Goal: Information Seeking & Learning: Learn about a topic

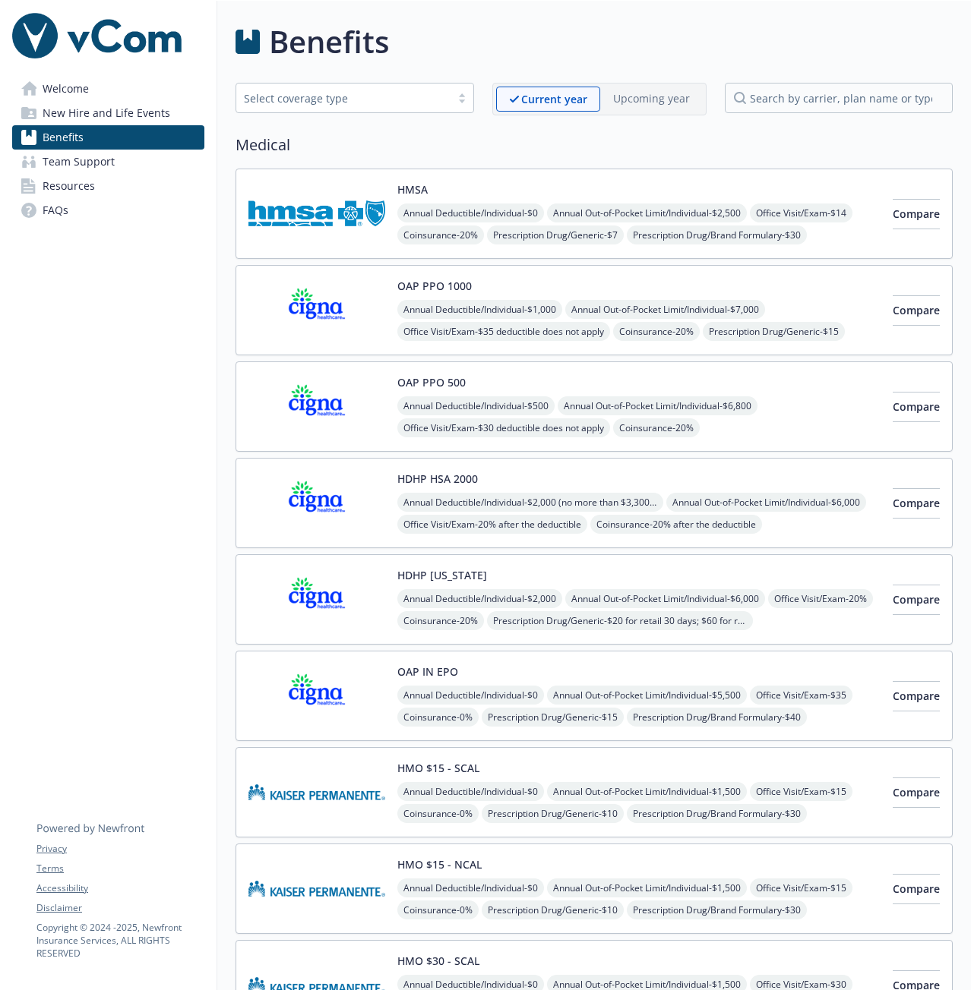
click at [453, 192] on div "HMSA Annual Deductible/Individual - $0 Annual Out-of-Pocket Limit/Individual - …" at bounding box center [638, 214] width 483 height 65
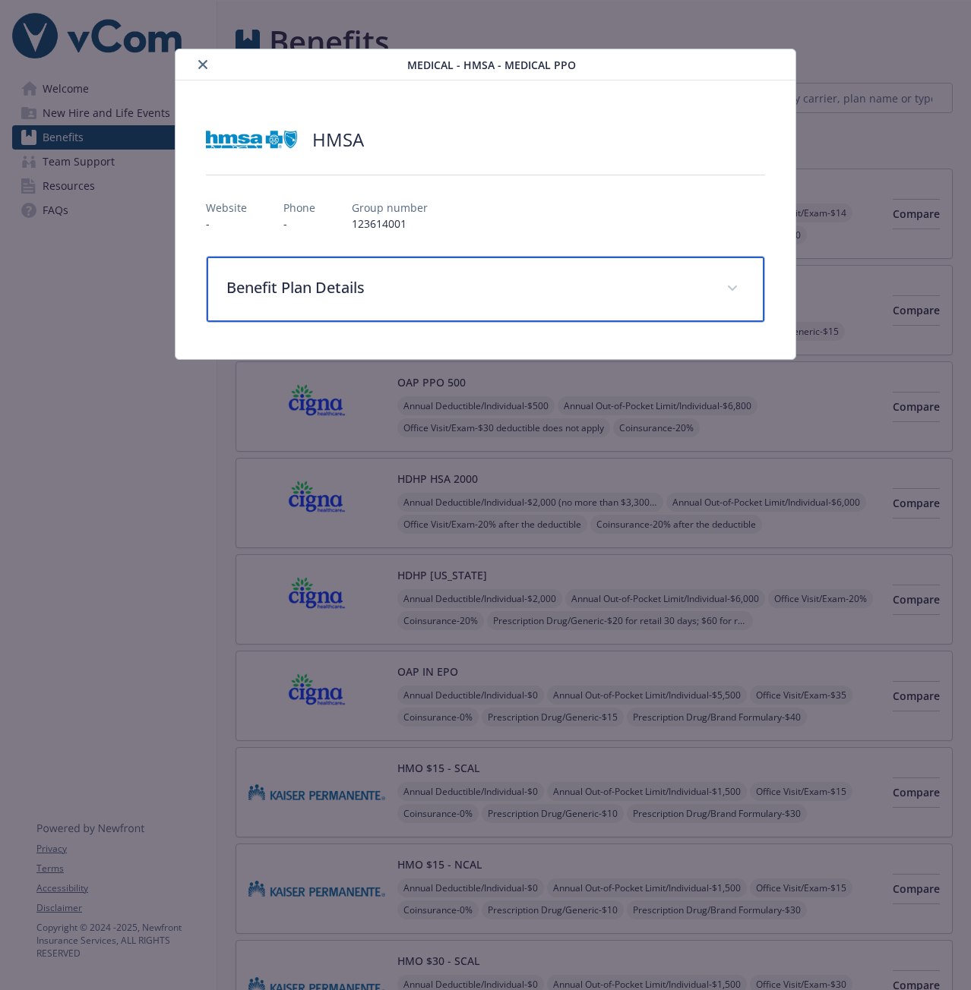
click at [432, 285] on p "Benefit Plan Details" at bounding box center [467, 287] width 482 height 23
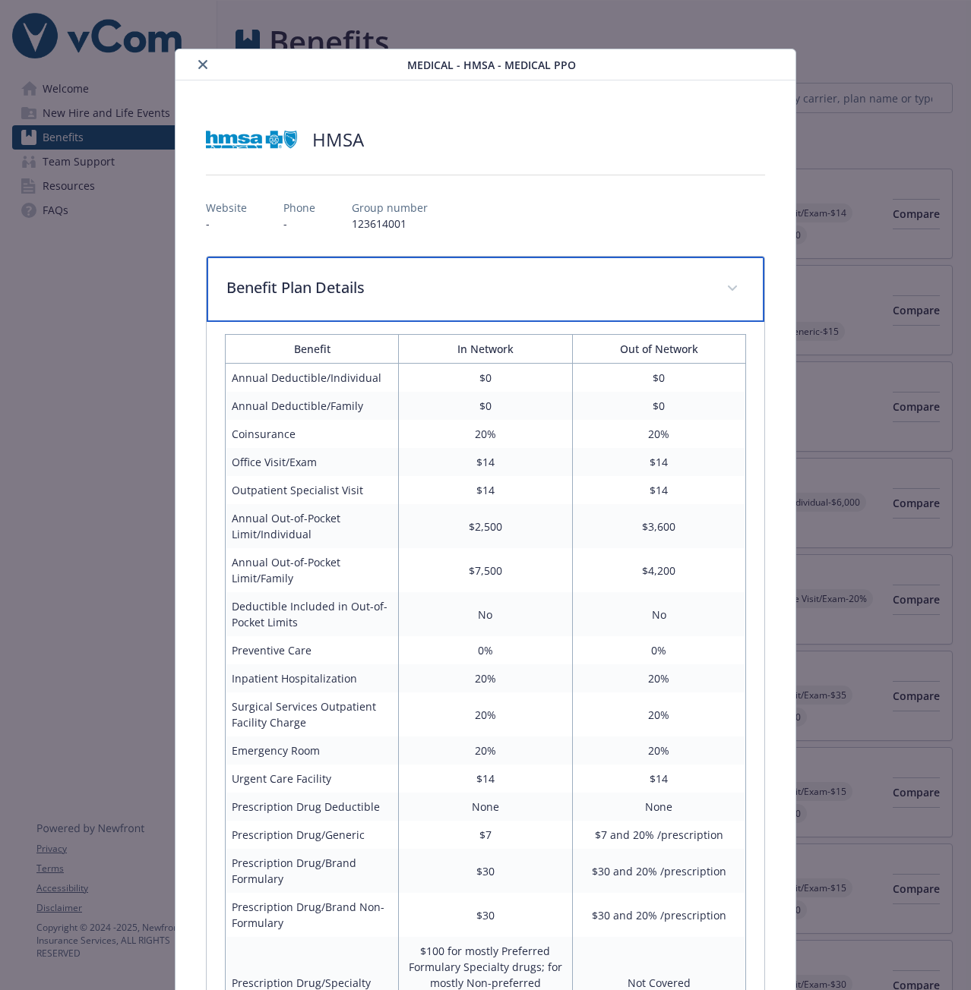
click at [453, 302] on div "Benefit Plan Details" at bounding box center [485, 289] width 557 height 65
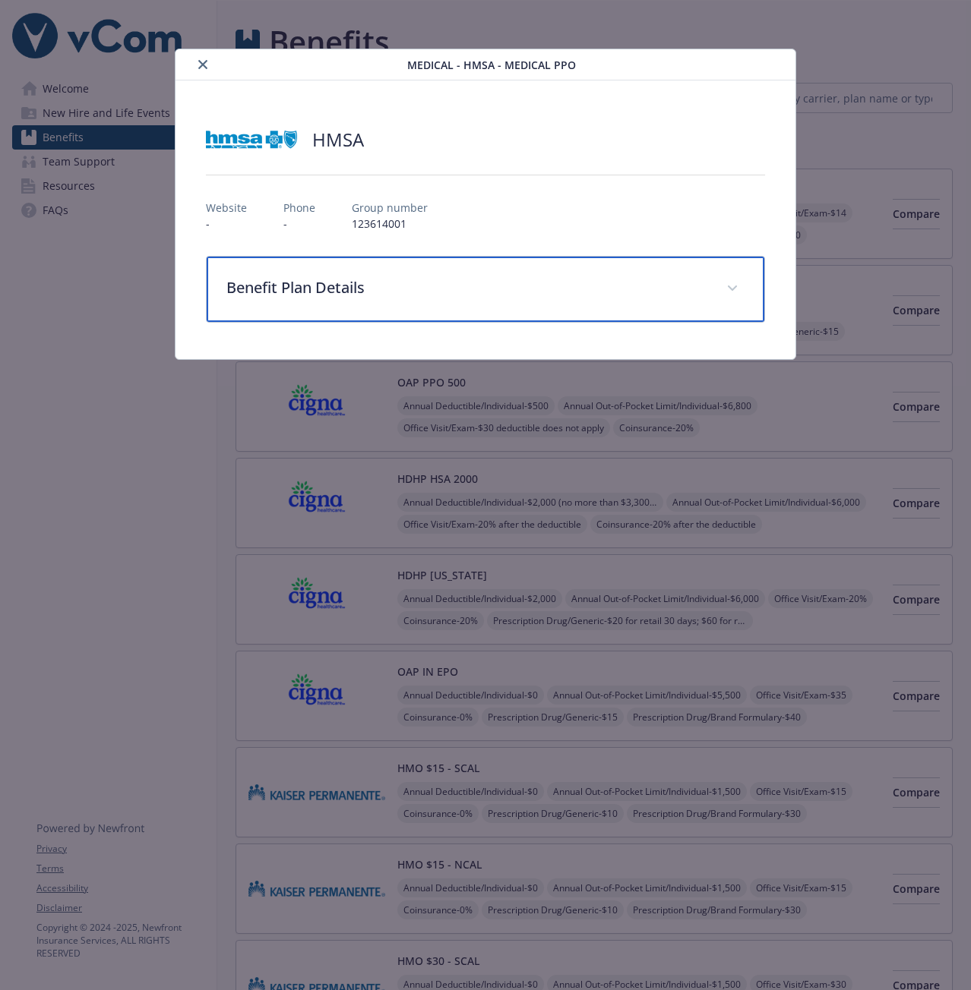
click at [453, 302] on div "Benefit Plan Details" at bounding box center [485, 289] width 557 height 65
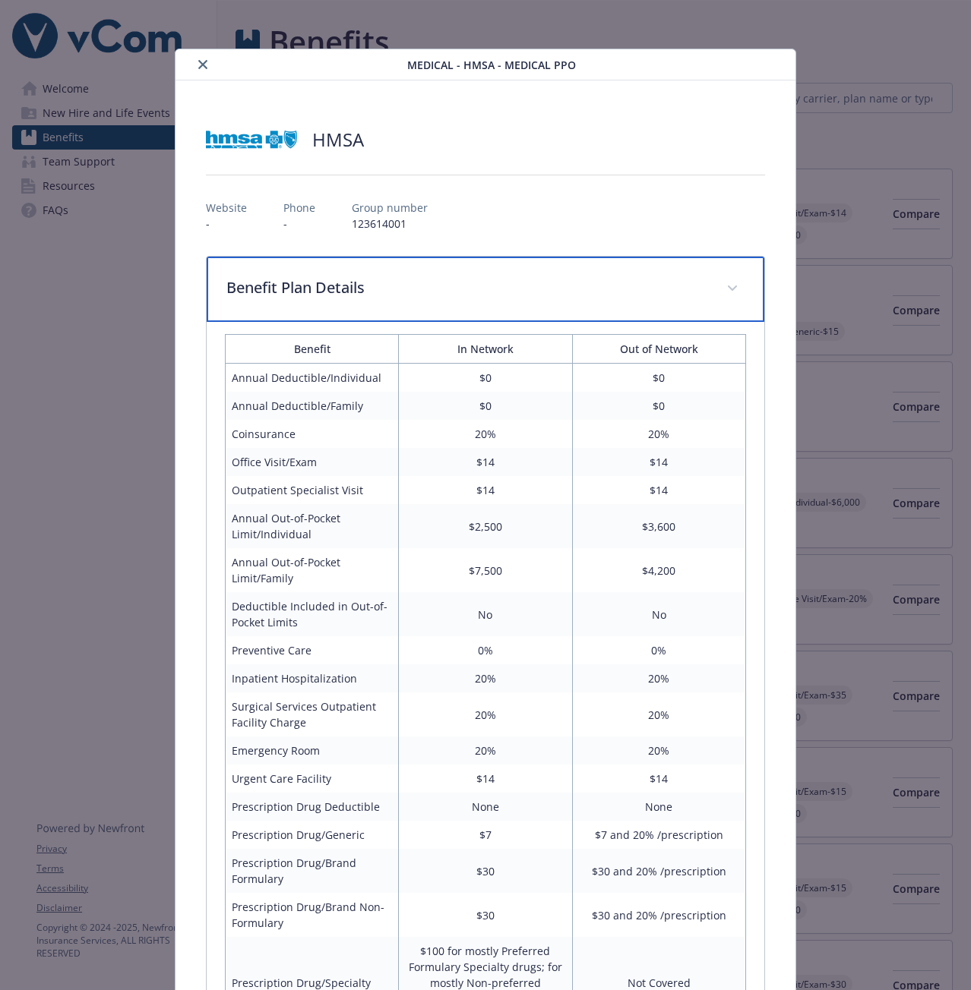
click at [497, 289] on p "Benefit Plan Details" at bounding box center [467, 287] width 482 height 23
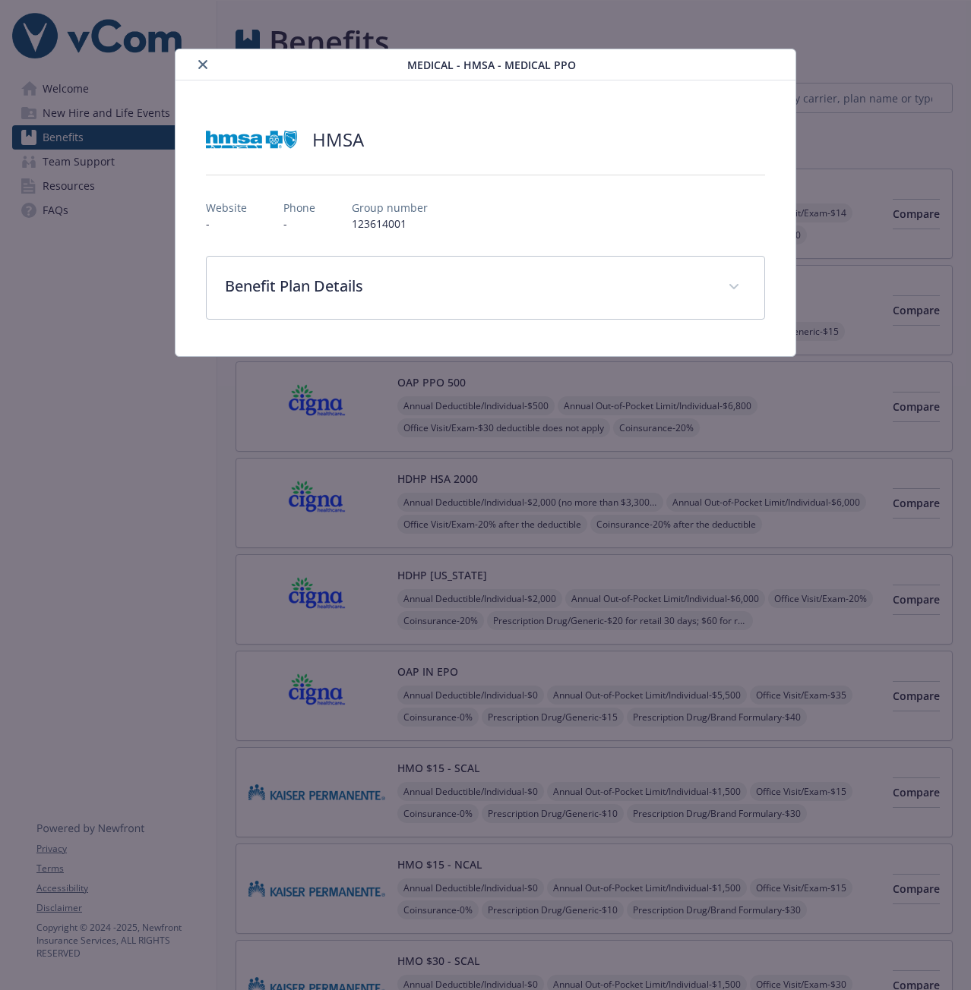
click at [207, 65] on icon "close" at bounding box center [202, 64] width 9 height 9
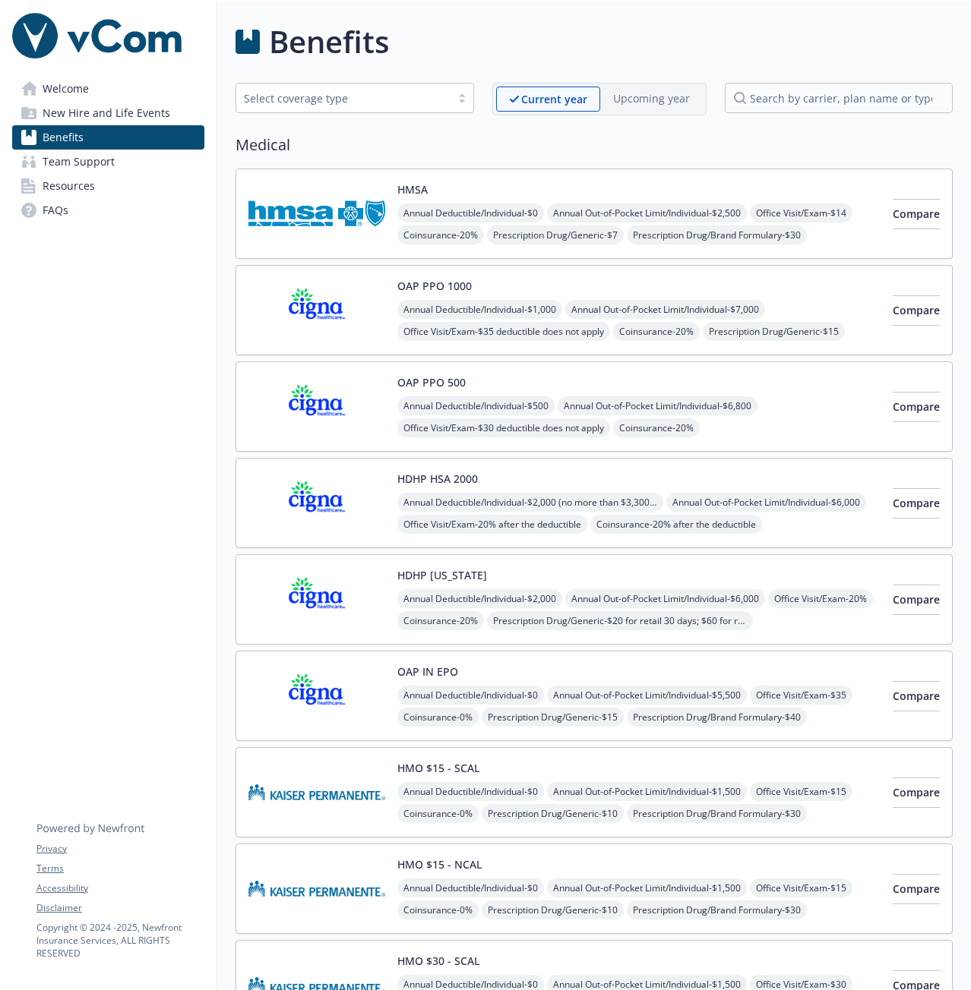
click at [456, 296] on div "OAP PPO 1000 Annual Deductible/Individual - $1,000 Annual Out-of-Pocket Limit/I…" at bounding box center [638, 310] width 483 height 65
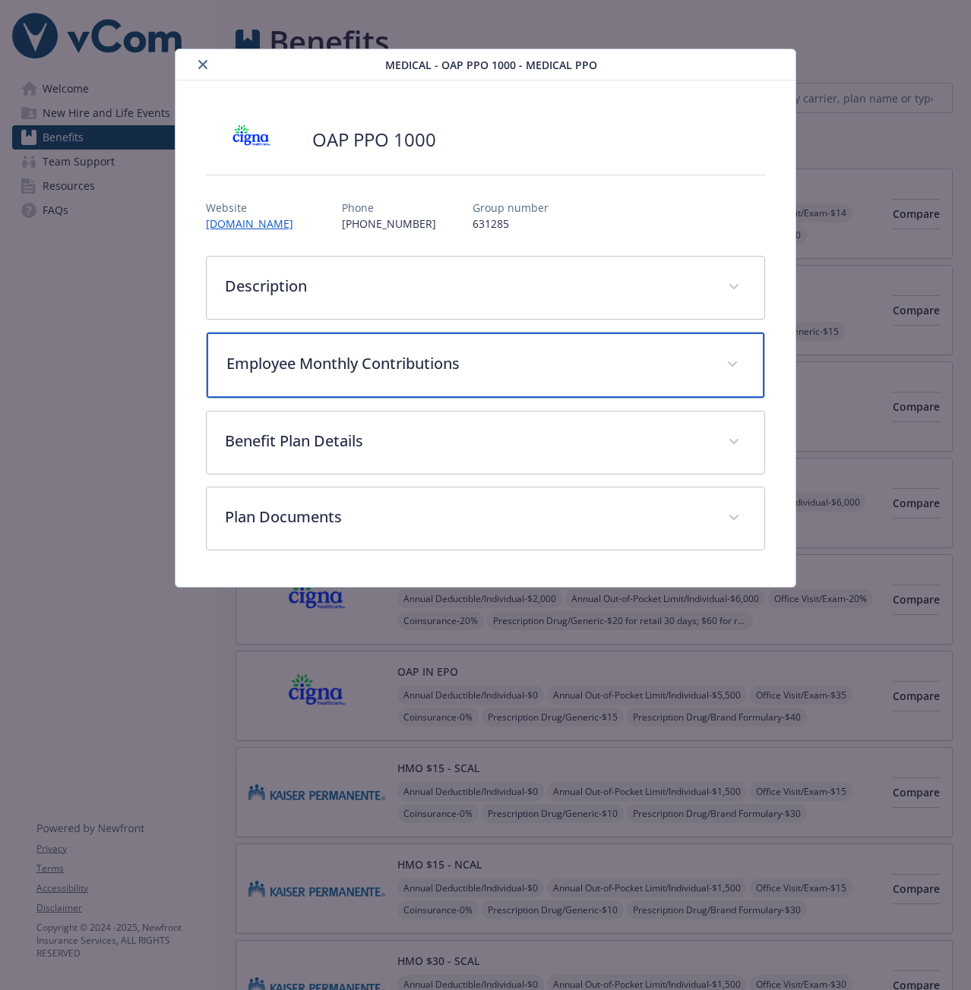
click at [407, 379] on div "Employee Monthly Contributions" at bounding box center [485, 365] width 557 height 65
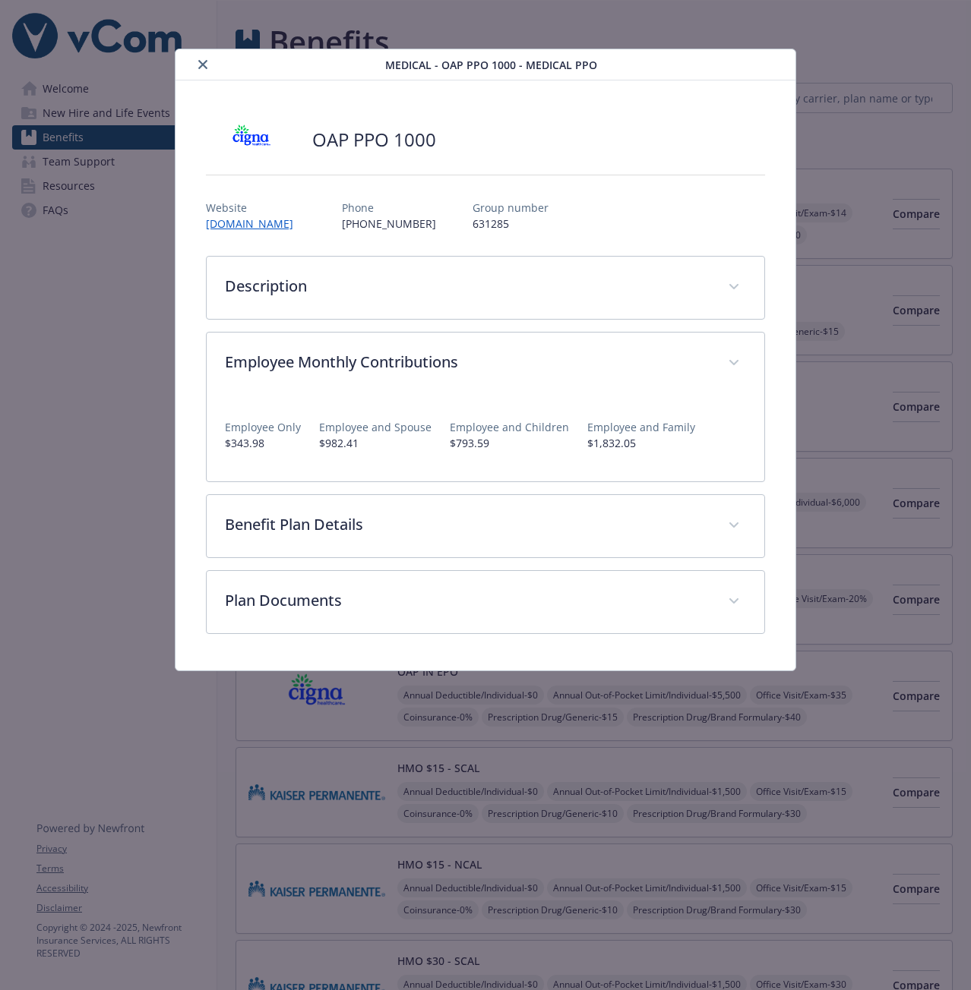
click at [202, 57] on button "close" at bounding box center [203, 64] width 18 height 18
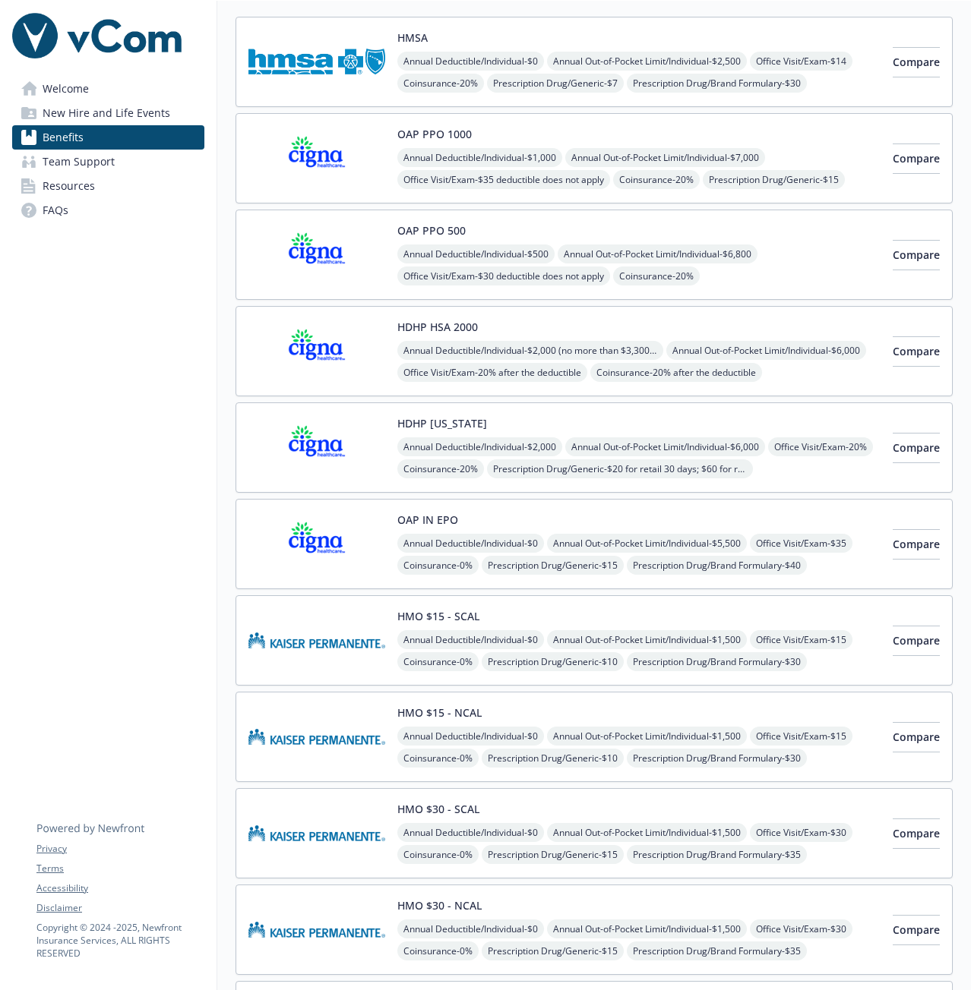
click at [346, 545] on img at bounding box center [316, 544] width 137 height 65
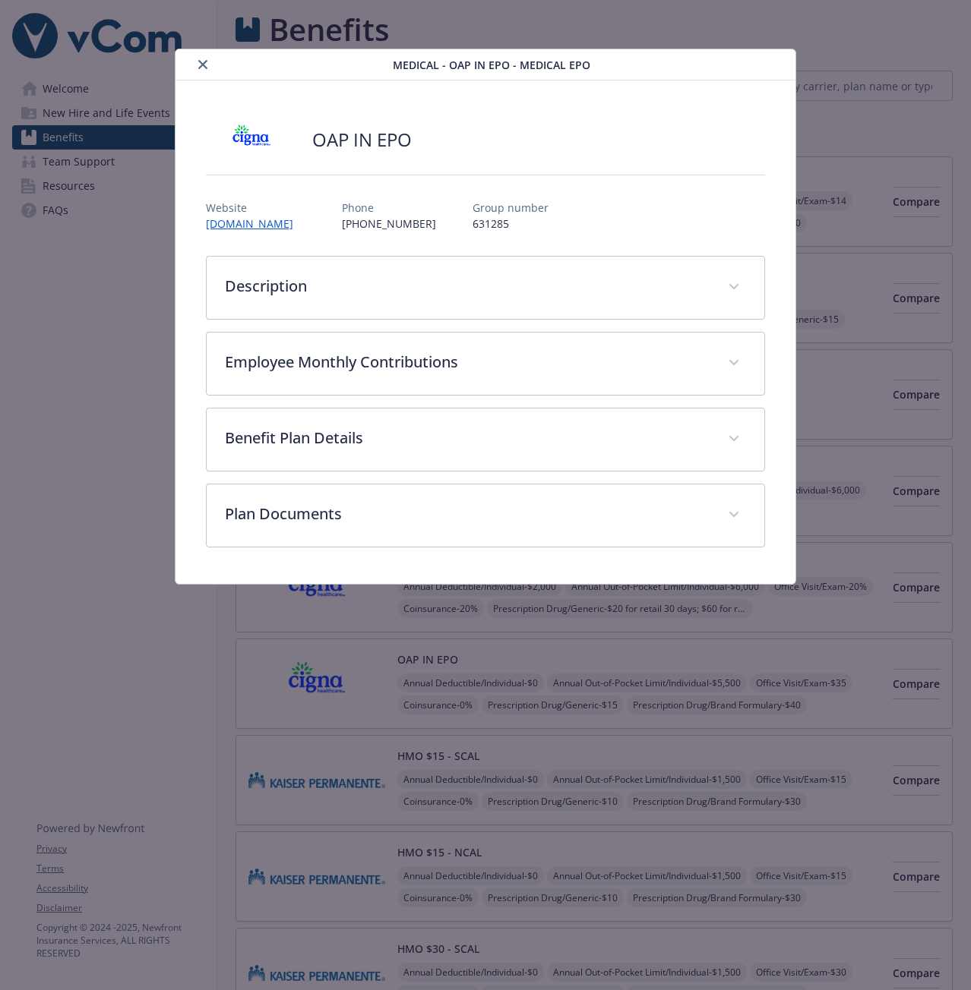
scroll to position [152, 0]
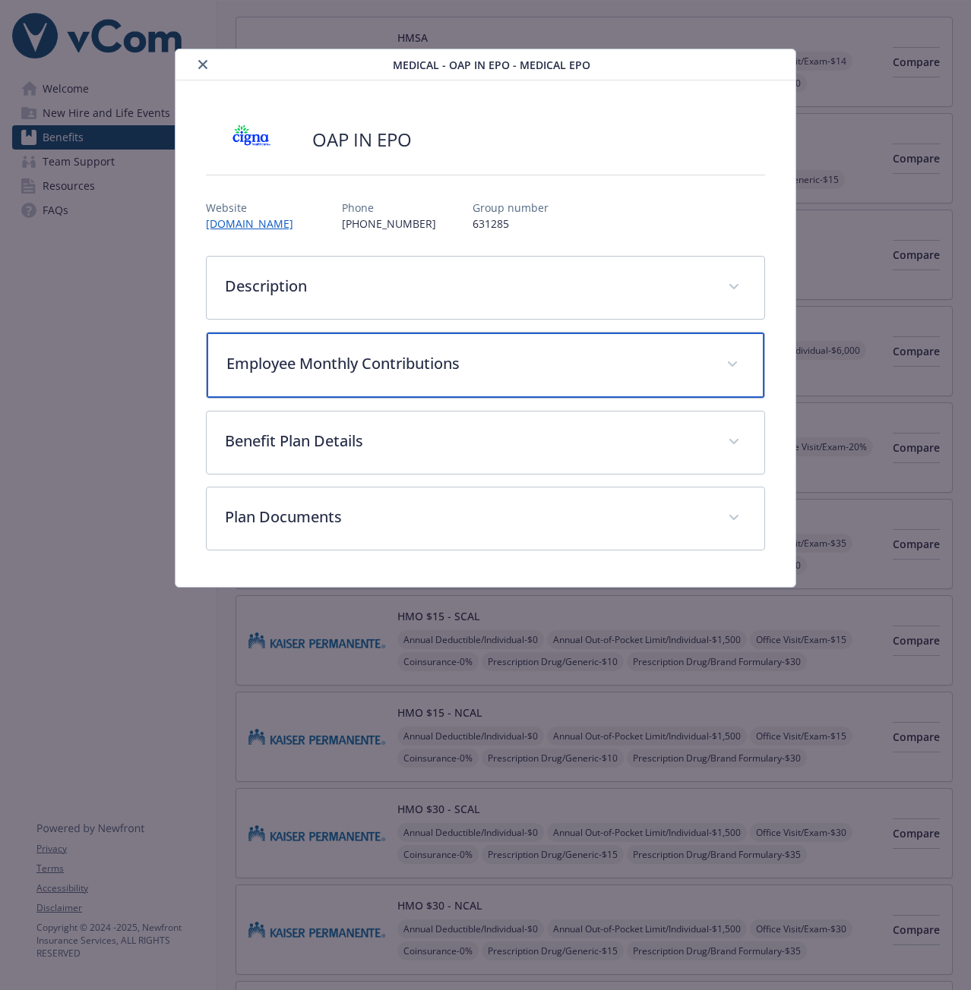
click at [320, 382] on div "Employee Monthly Contributions" at bounding box center [485, 365] width 557 height 65
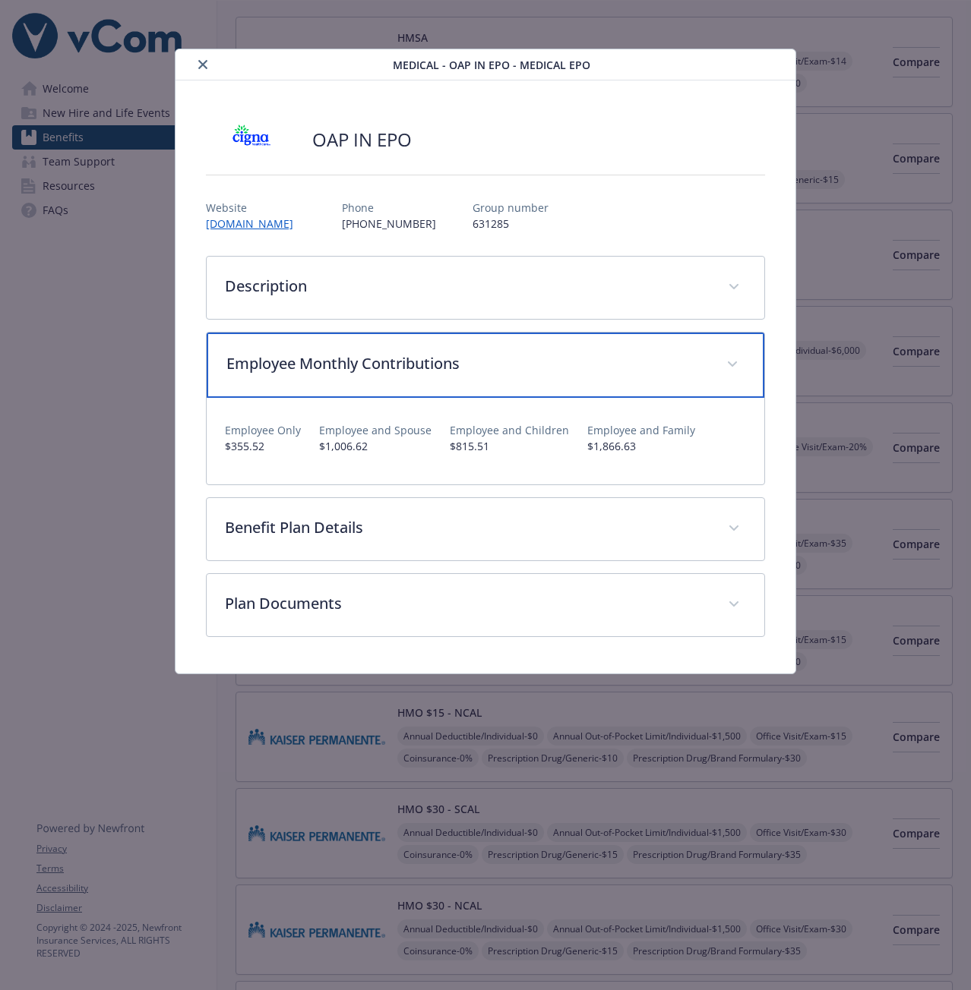
click at [335, 386] on div "Employee Monthly Contributions" at bounding box center [485, 365] width 557 height 65
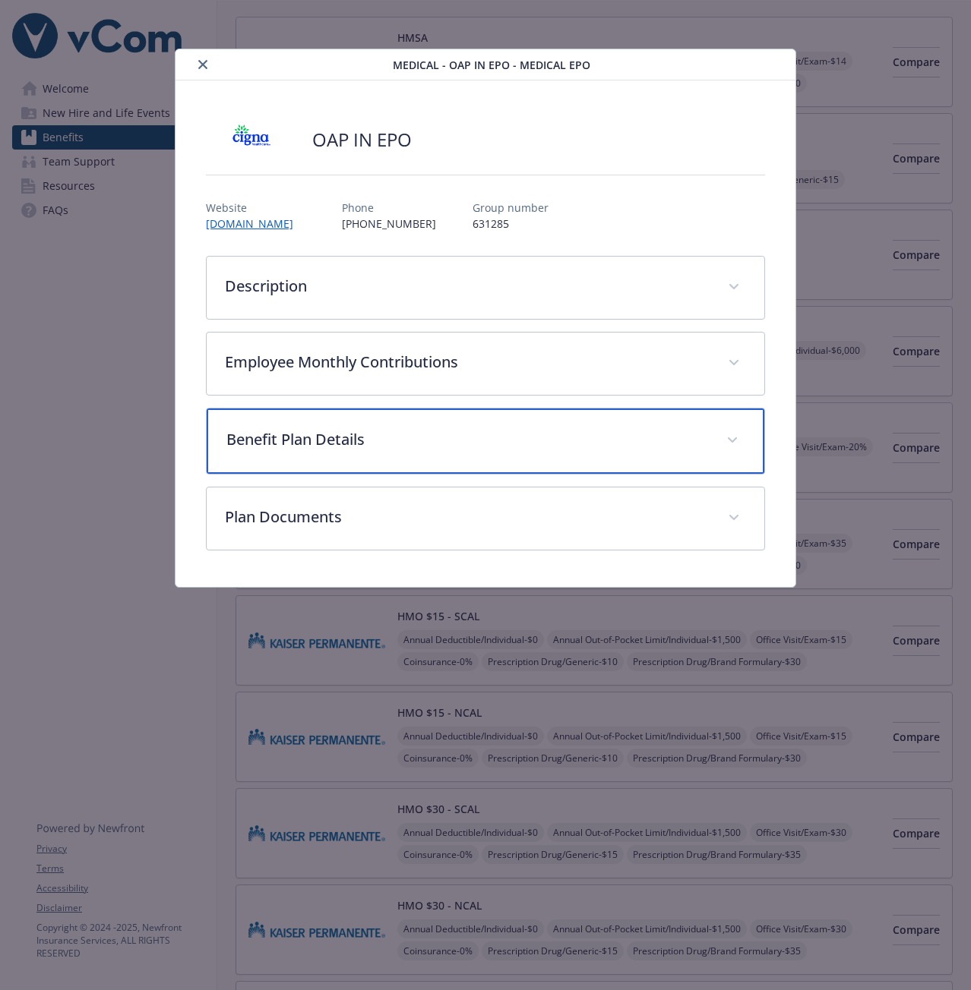
click at [328, 469] on div "Benefit Plan Details" at bounding box center [485, 441] width 557 height 65
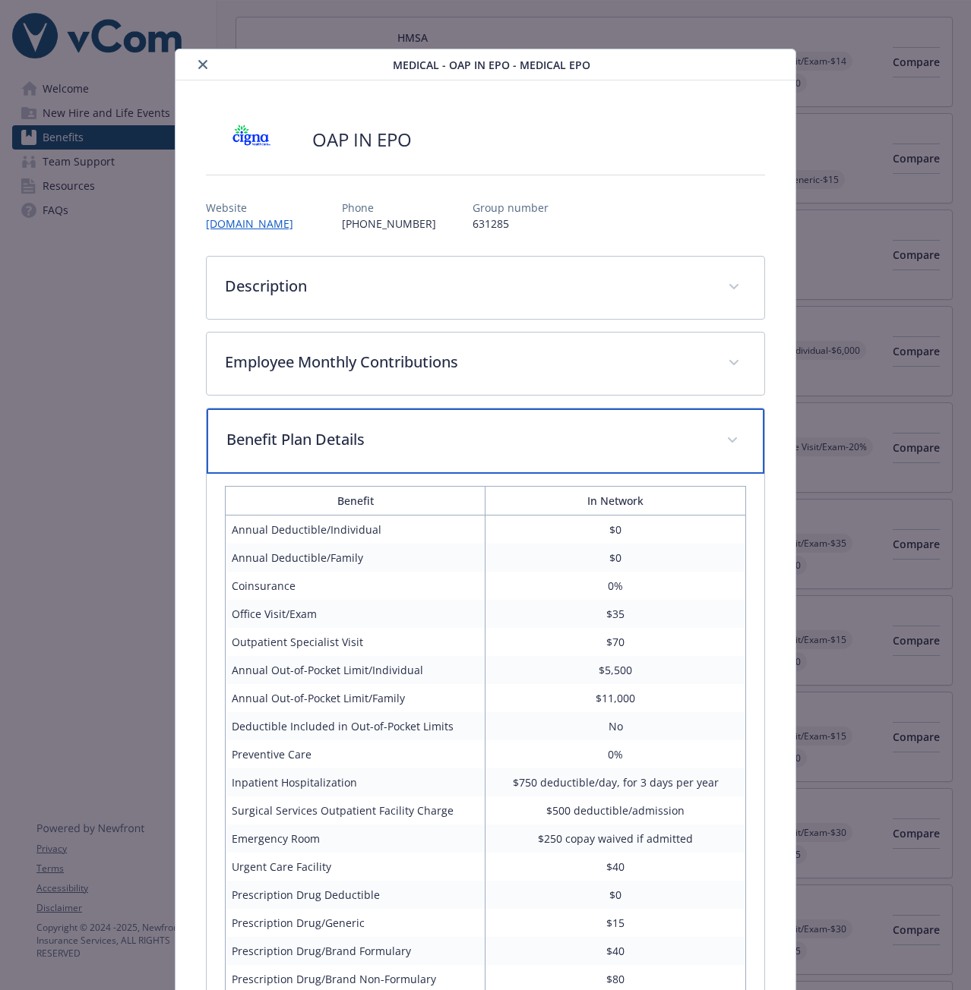
click at [328, 451] on div "Benefit Plan Details" at bounding box center [485, 441] width 557 height 65
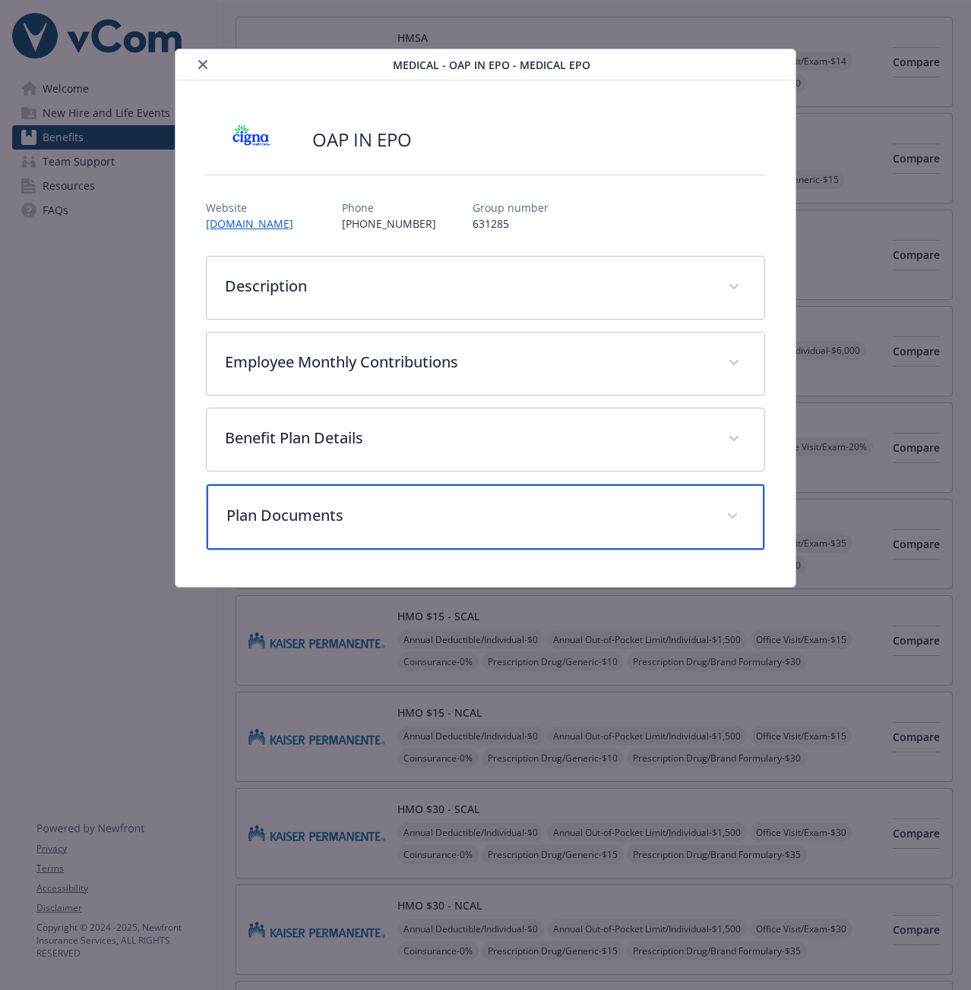
click at [324, 502] on div "Plan Documents" at bounding box center [485, 517] width 557 height 65
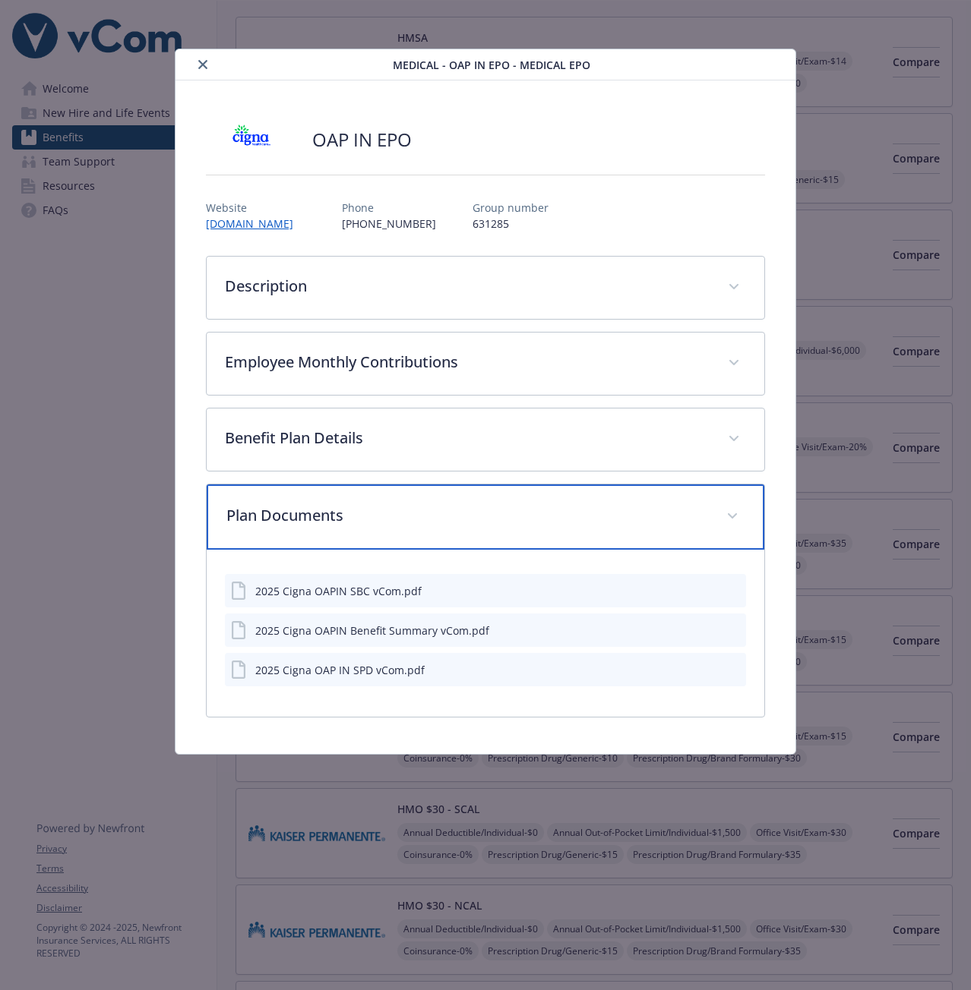
click at [324, 503] on div "Plan Documents" at bounding box center [485, 517] width 557 height 65
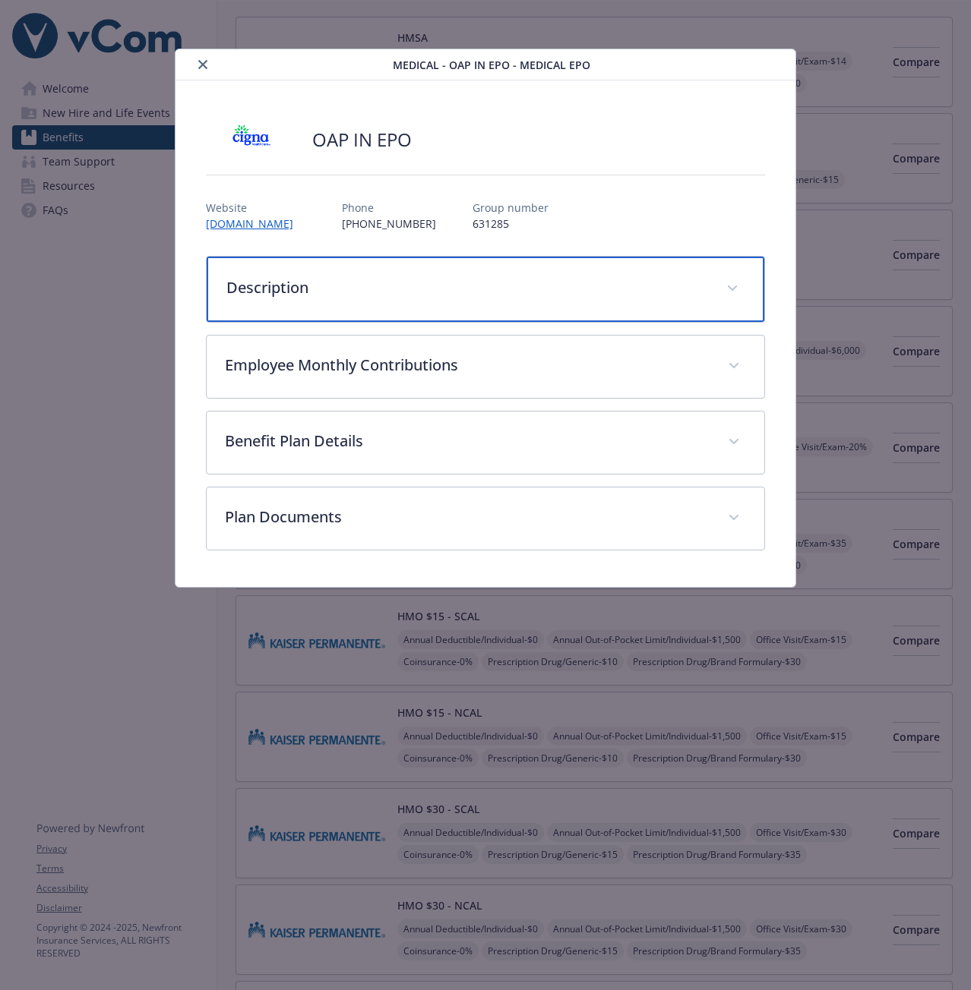
click at [254, 261] on div "Description" at bounding box center [485, 289] width 557 height 65
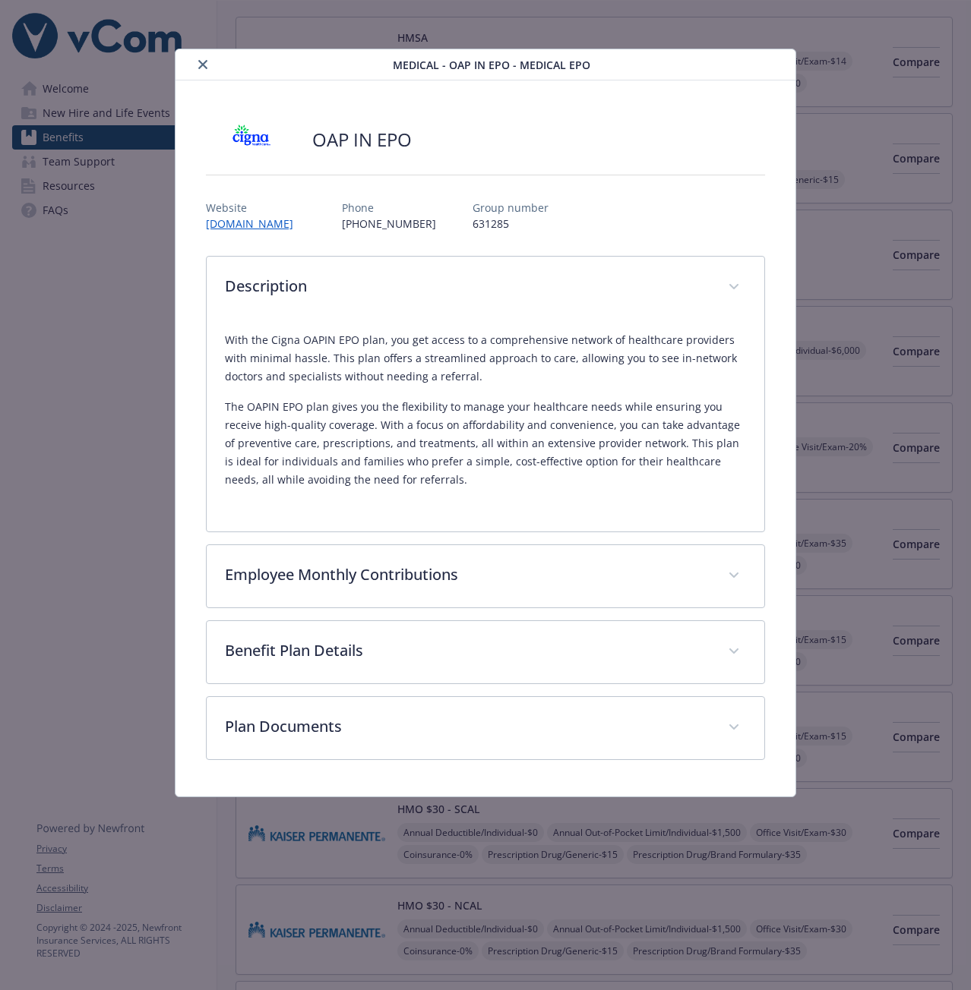
click at [204, 69] on button "close" at bounding box center [203, 64] width 18 height 18
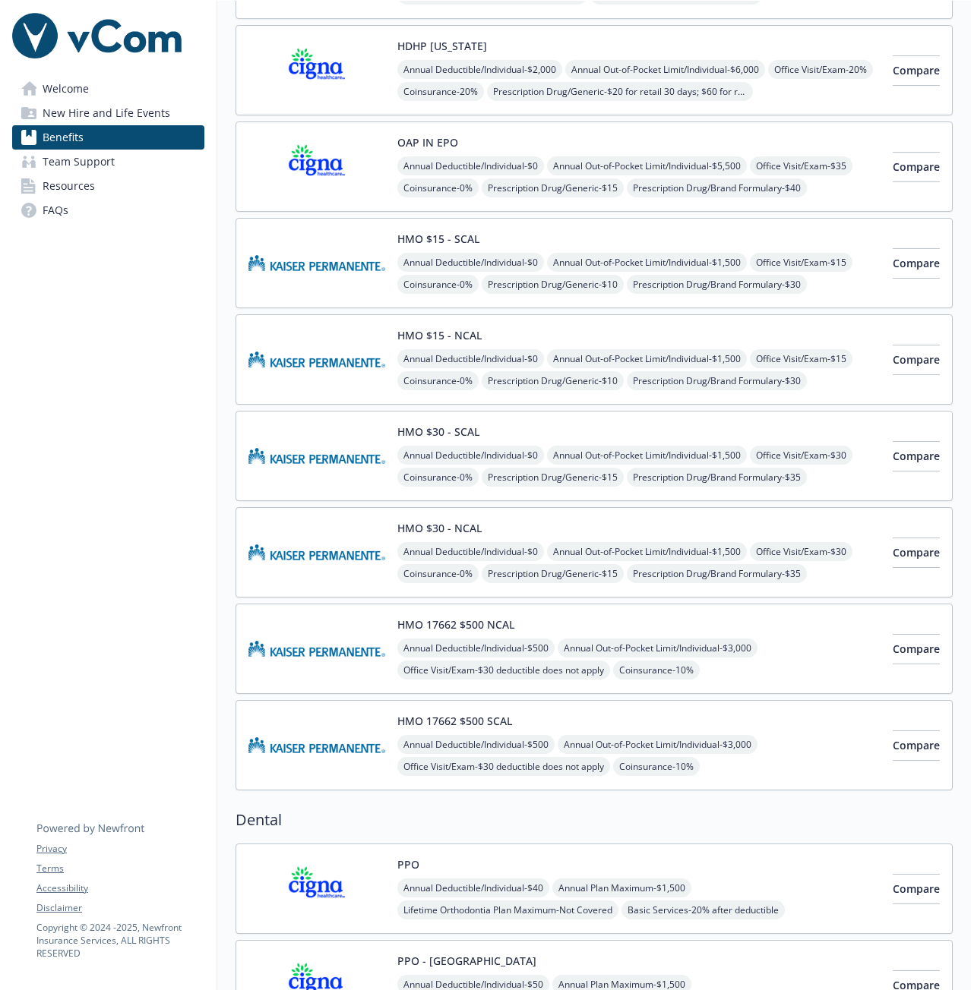
scroll to position [532, 0]
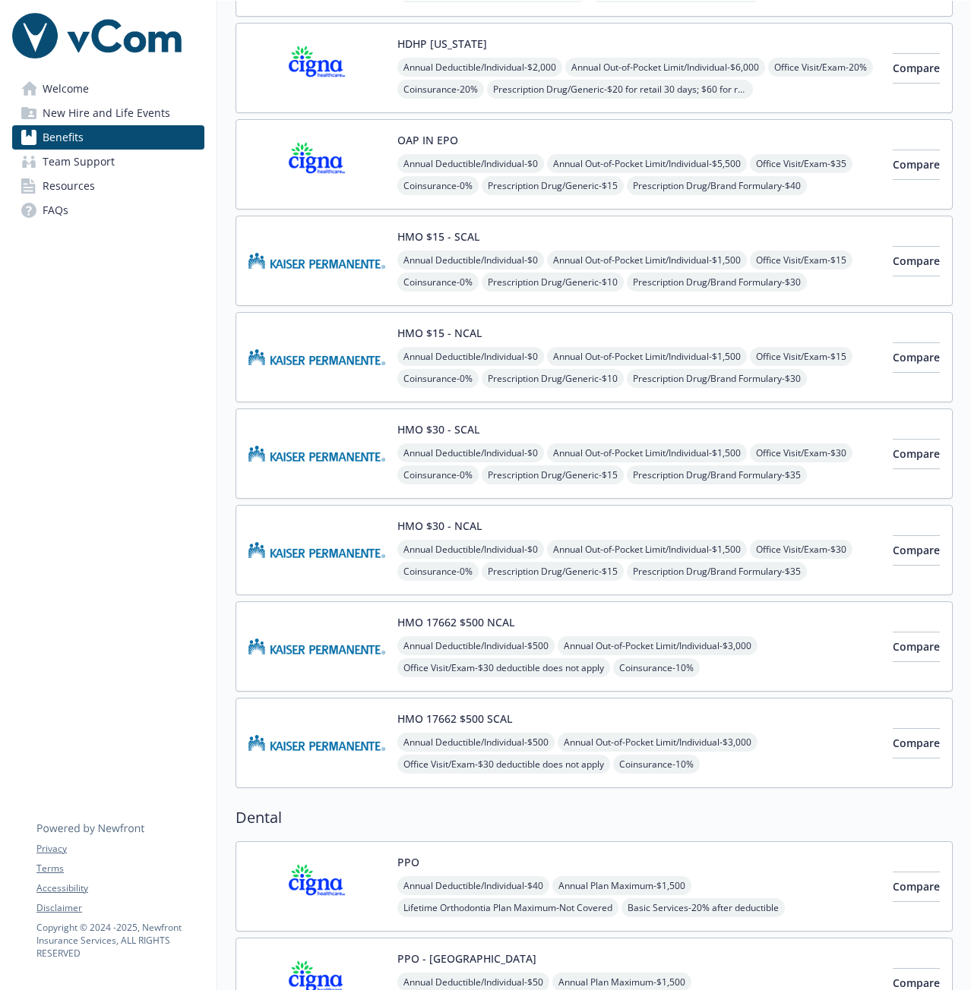
click at [343, 642] on img at bounding box center [316, 646] width 137 height 65
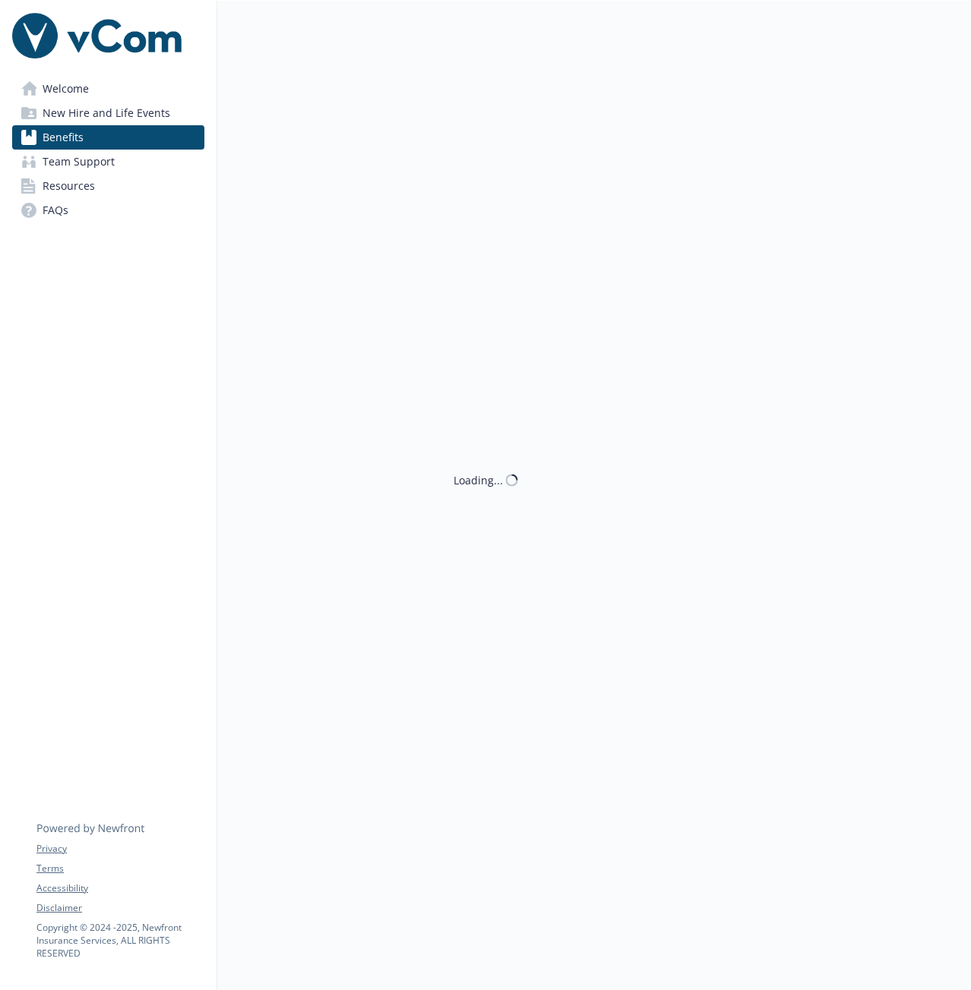
scroll to position [532, 0]
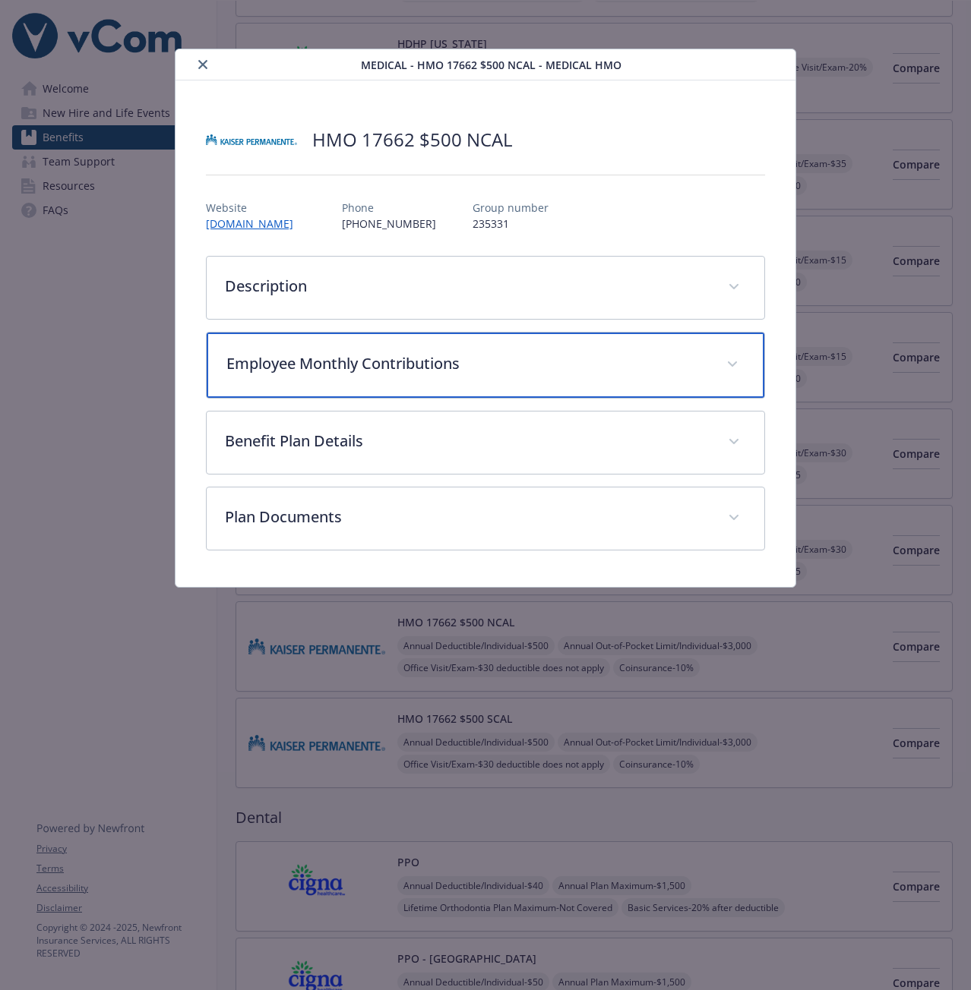
click at [334, 377] on div "Employee Monthly Contributions" at bounding box center [485, 365] width 557 height 65
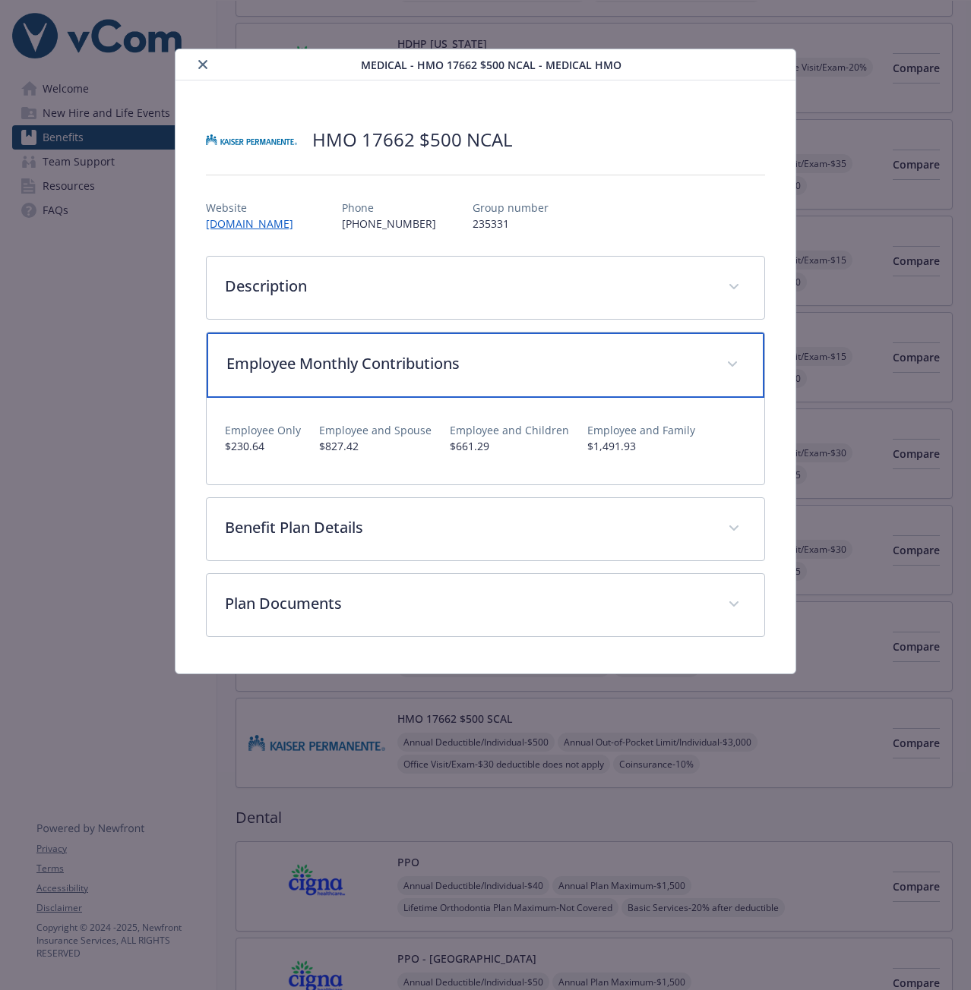
click at [334, 377] on div "Employee Monthly Contributions" at bounding box center [485, 365] width 557 height 65
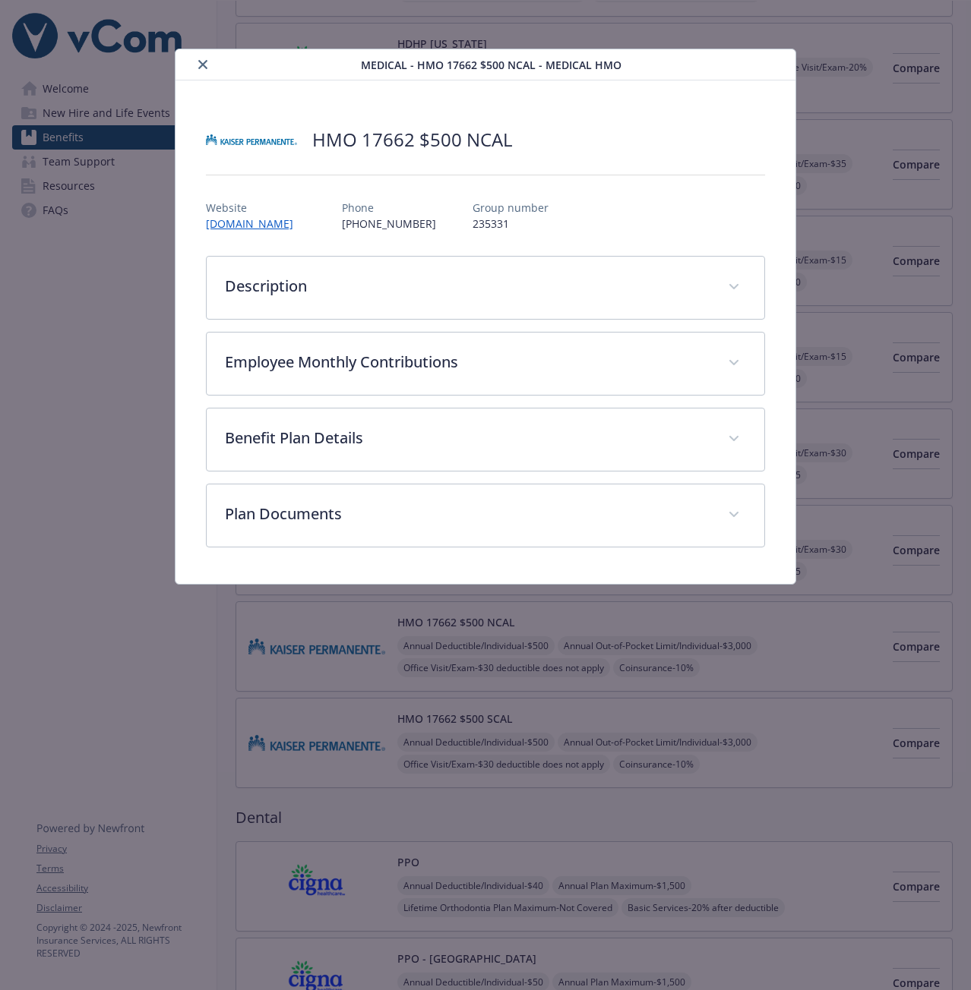
click at [202, 64] on icon "close" at bounding box center [202, 64] width 9 height 9
